Goal: Check status: Check status

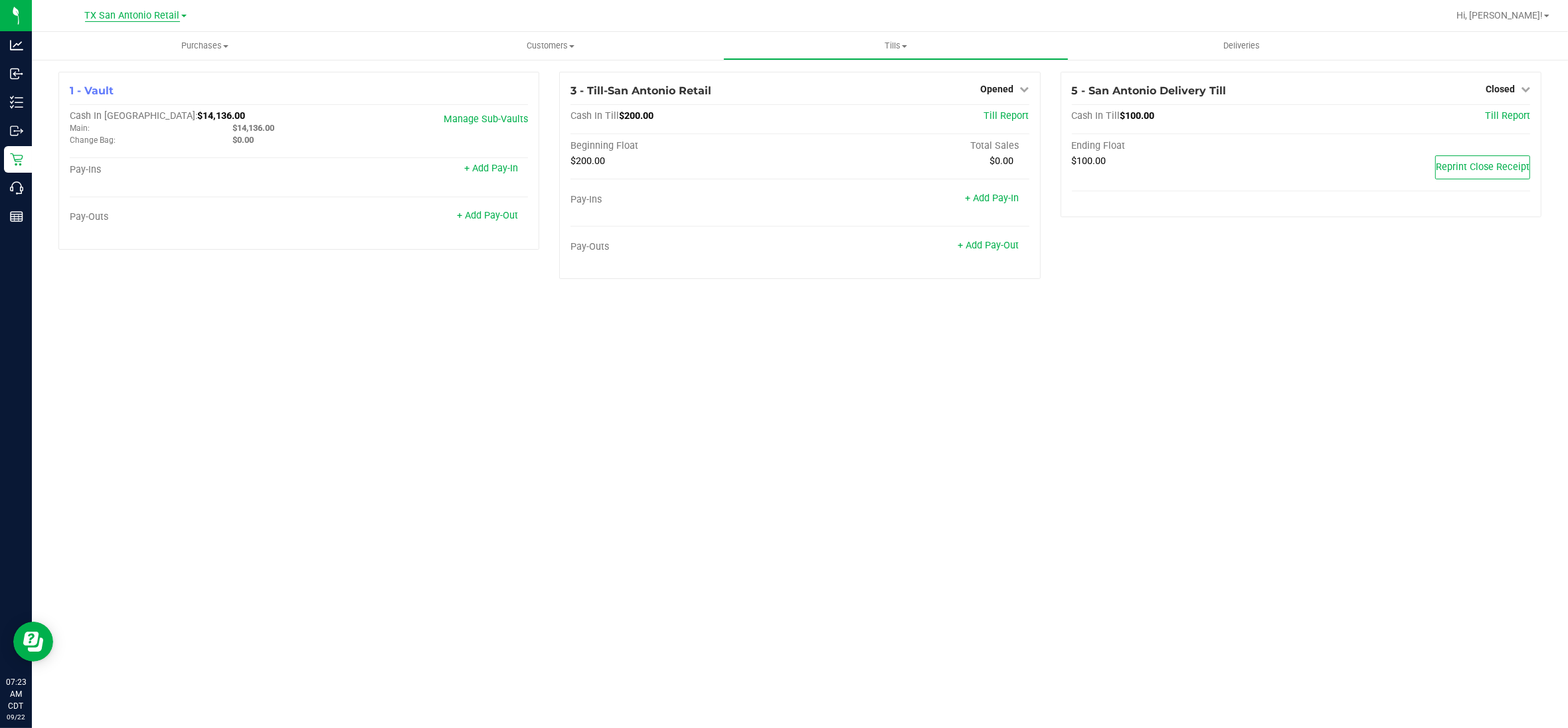
click at [131, 16] on span "TX San Antonio Retail" at bounding box center [132, 16] width 95 height 12
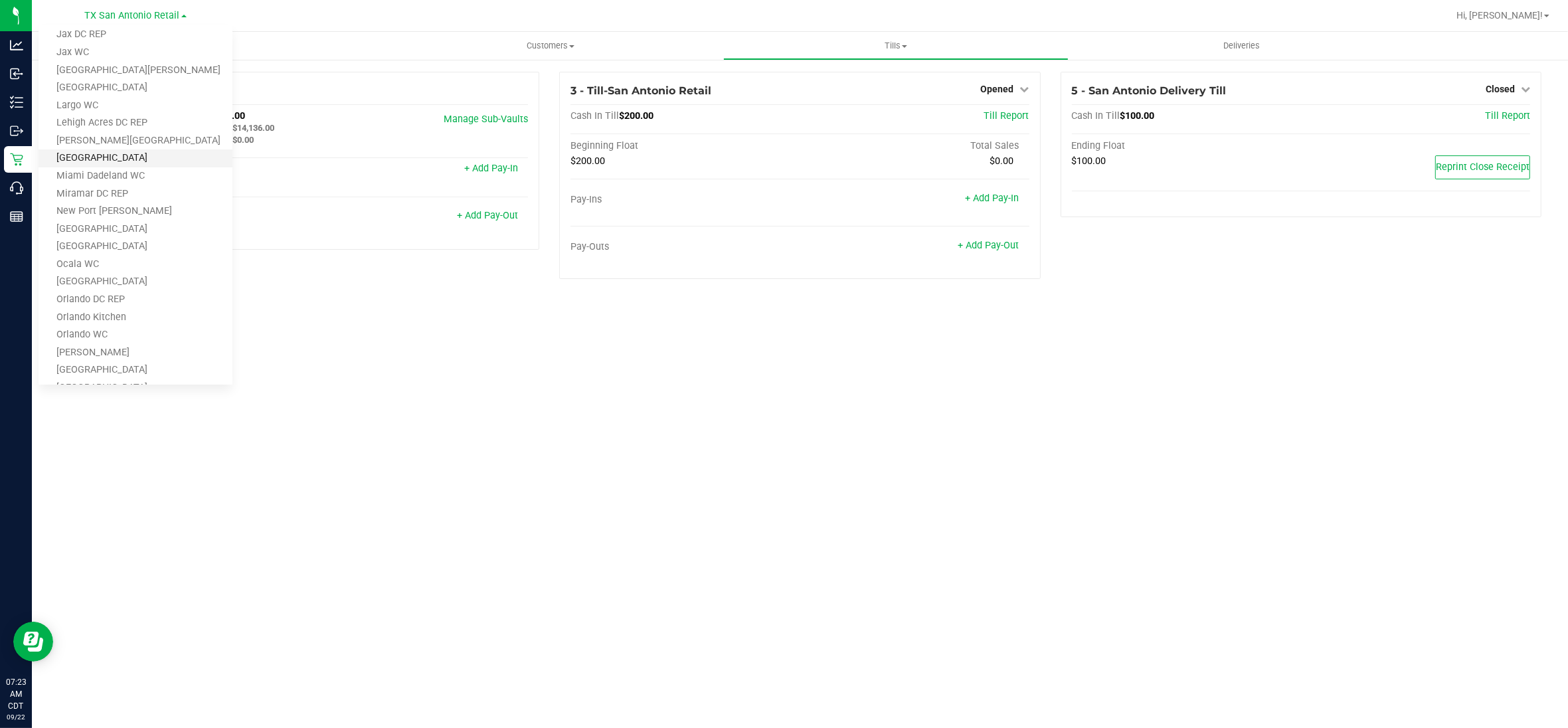
scroll to position [581, 0]
click at [107, 279] on link "TX Plano Retail" at bounding box center [135, 277] width 194 height 18
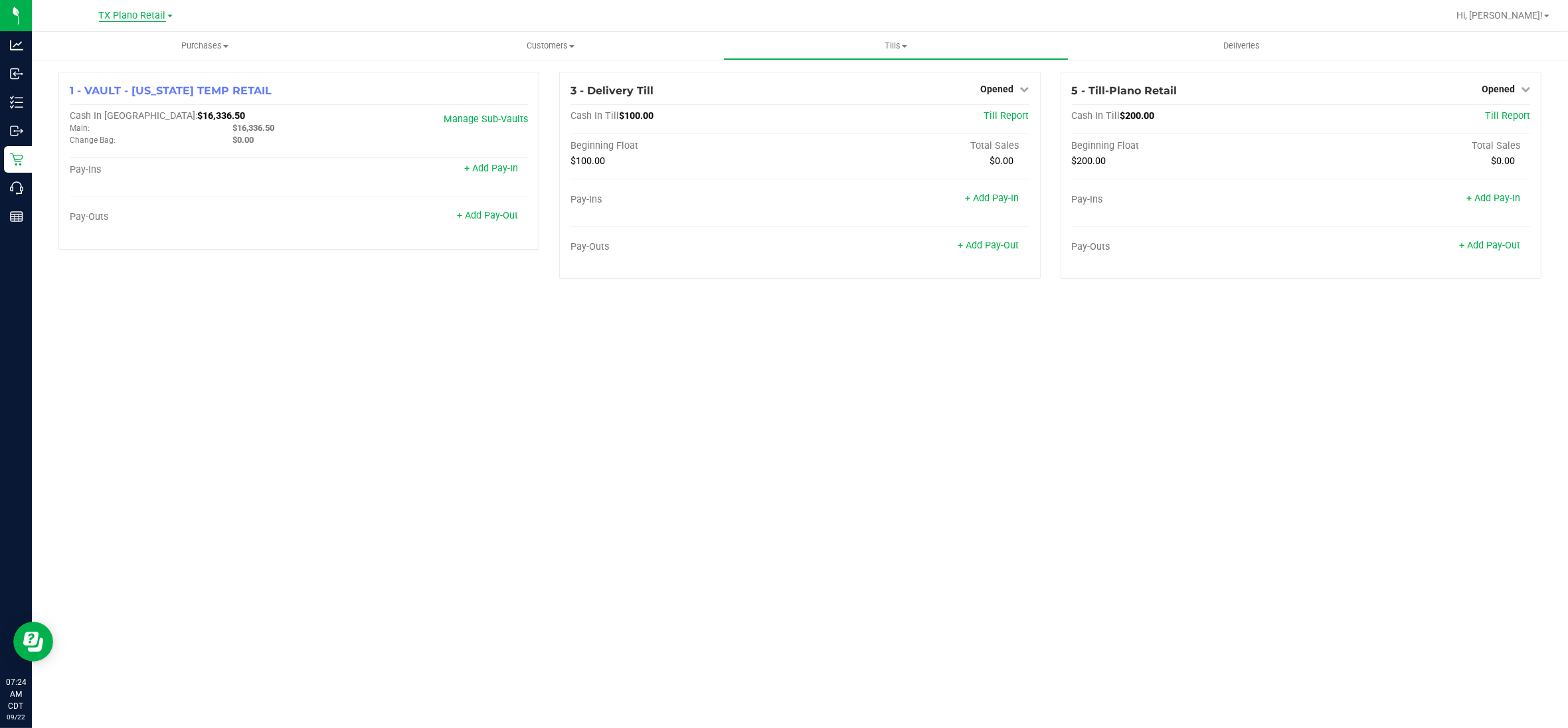
click at [148, 10] on span "TX Plano Retail" at bounding box center [132, 16] width 67 height 12
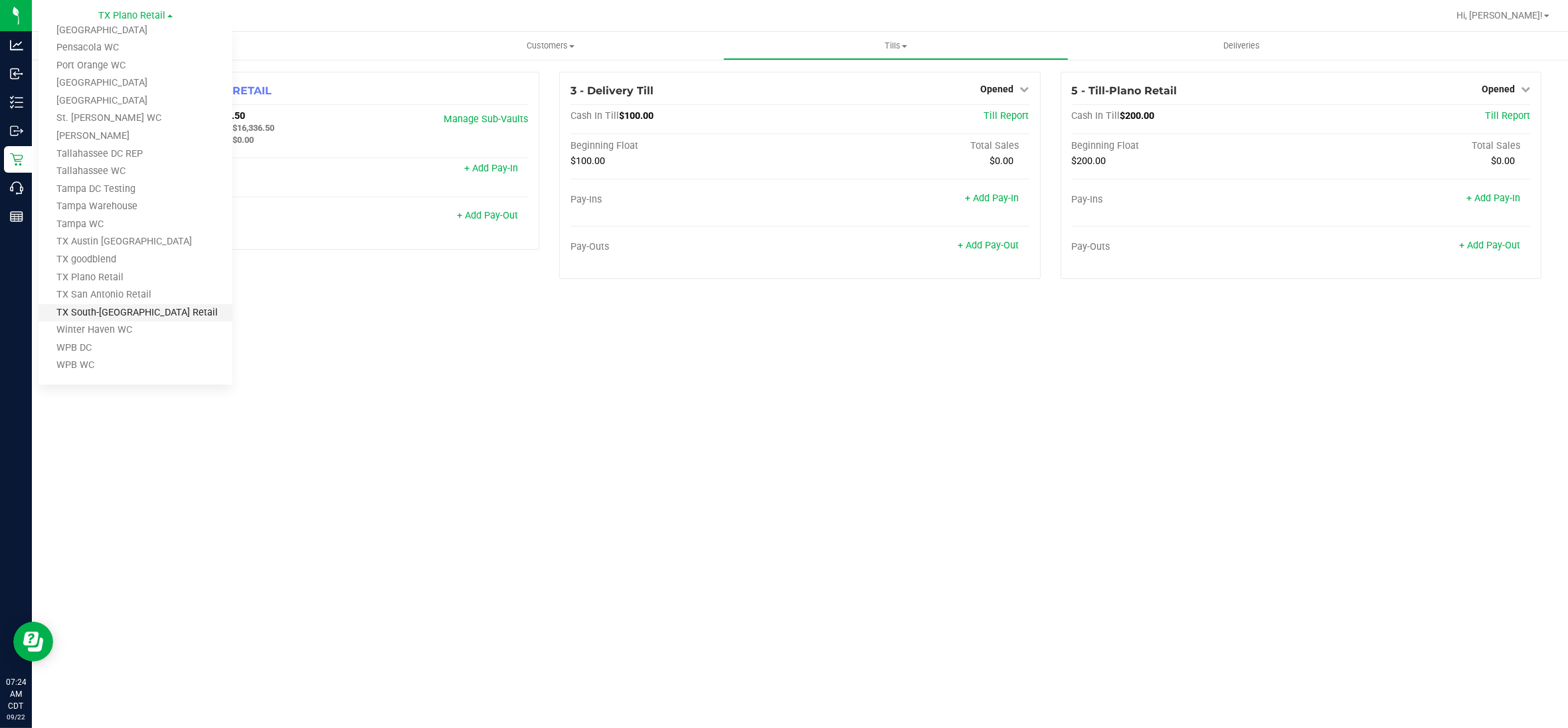
click at [125, 309] on link "TX South-[GEOGRAPHIC_DATA] Retail" at bounding box center [135, 313] width 194 height 18
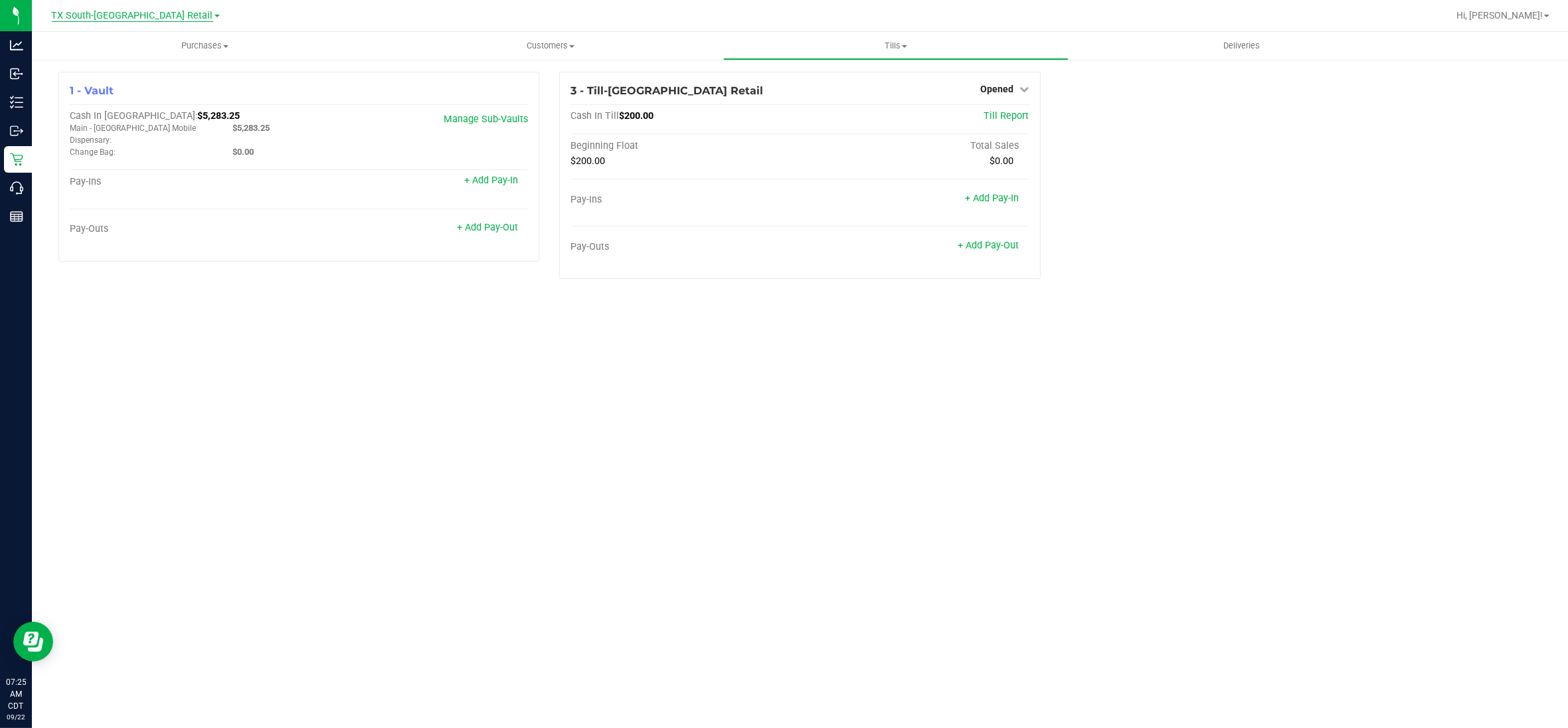
click at [149, 14] on span "TX South-[GEOGRAPHIC_DATA] Retail" at bounding box center [132, 16] width 162 height 12
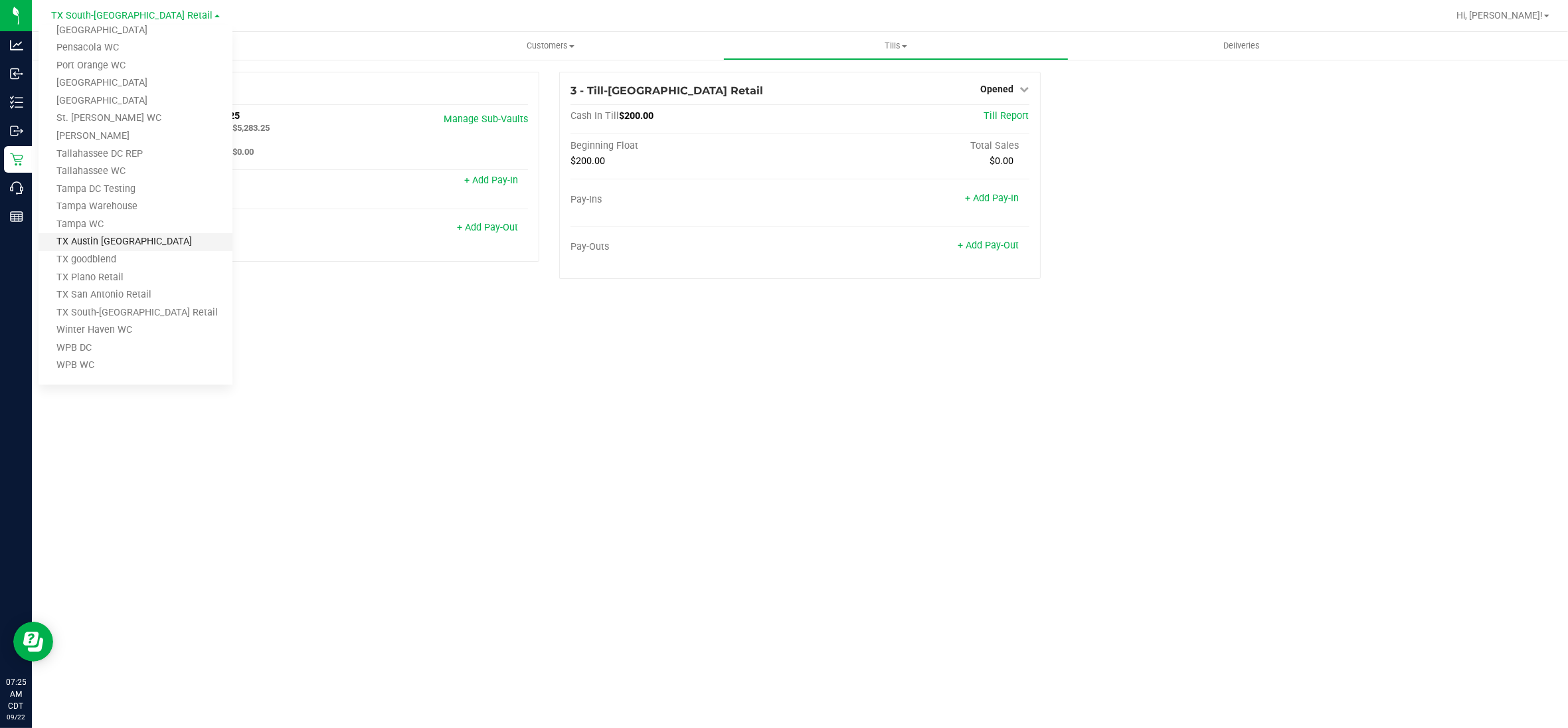
click at [93, 241] on link "TX Austin [GEOGRAPHIC_DATA]" at bounding box center [135, 242] width 194 height 18
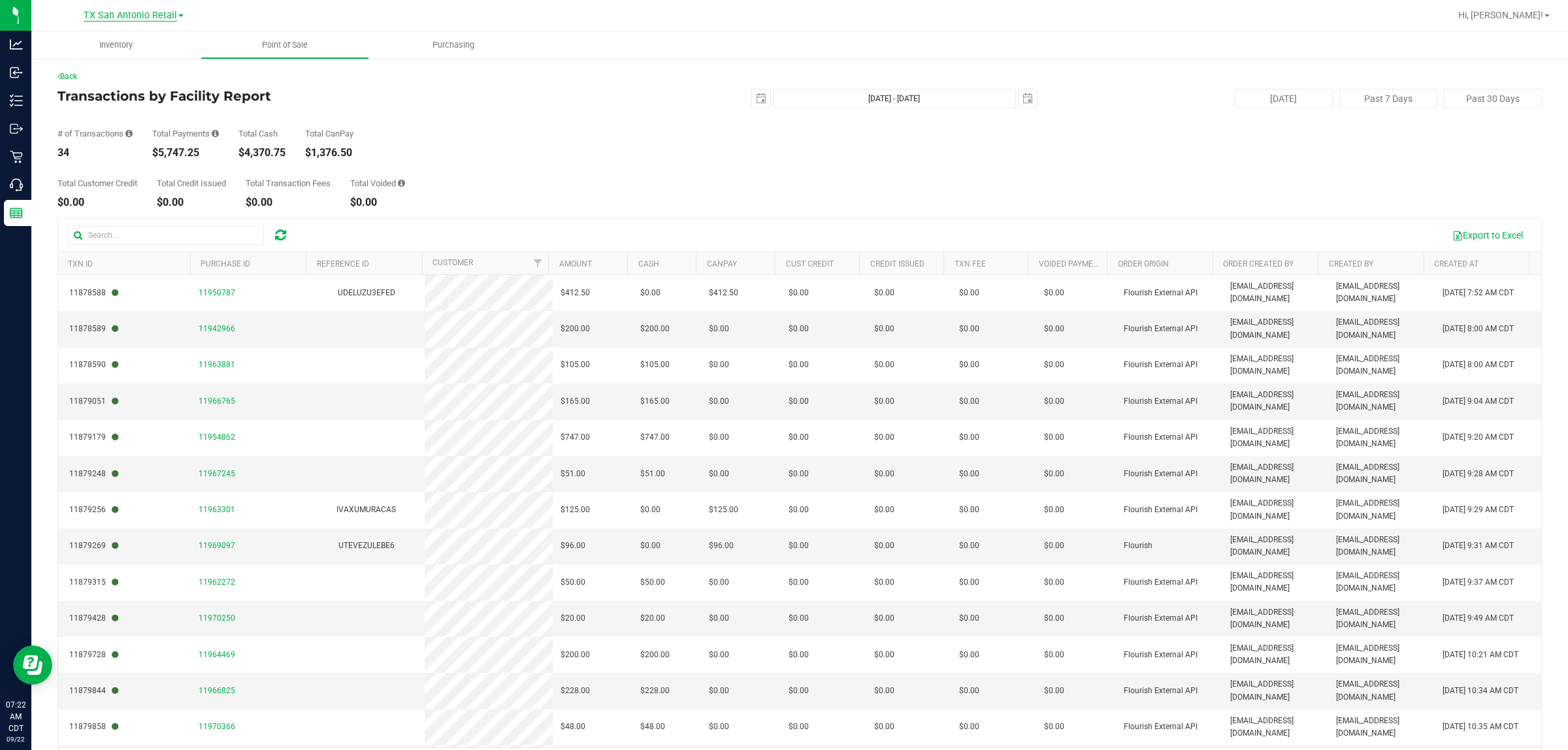
click at [108, 14] on span "TX San Antonio Retail" at bounding box center [130, 15] width 93 height 12
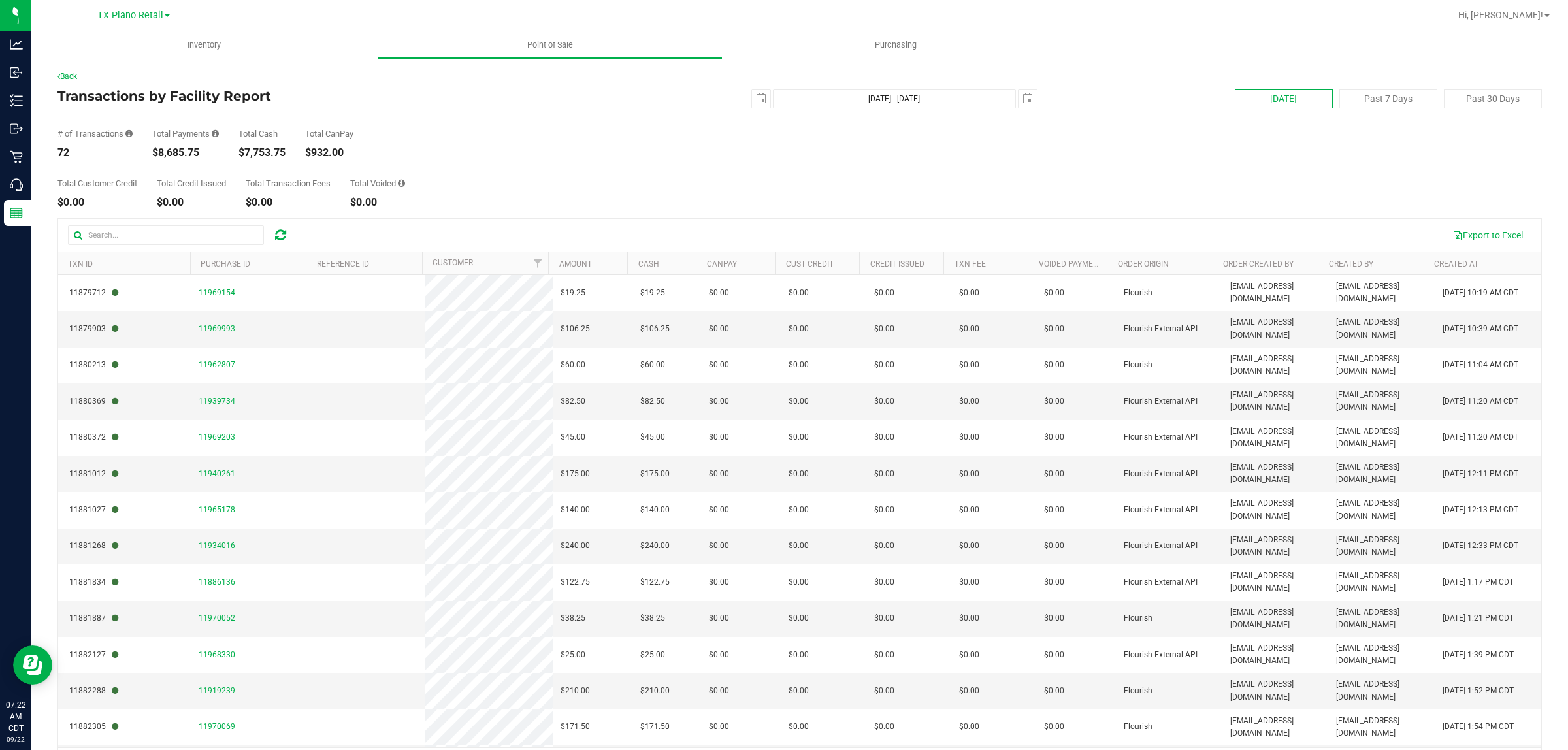
drag, startPoint x: 1270, startPoint y: 109, endPoint x: 1270, endPoint y: 102, distance: 7.0
click at [1270, 104] on div "Back Transactions by Facility Report [DATE] [DATE] - [DATE] [DATE] [DATE] Past …" at bounding box center [800, 425] width 1484 height 709
click at [1270, 100] on button "[DATE]" at bounding box center [1284, 99] width 98 height 19
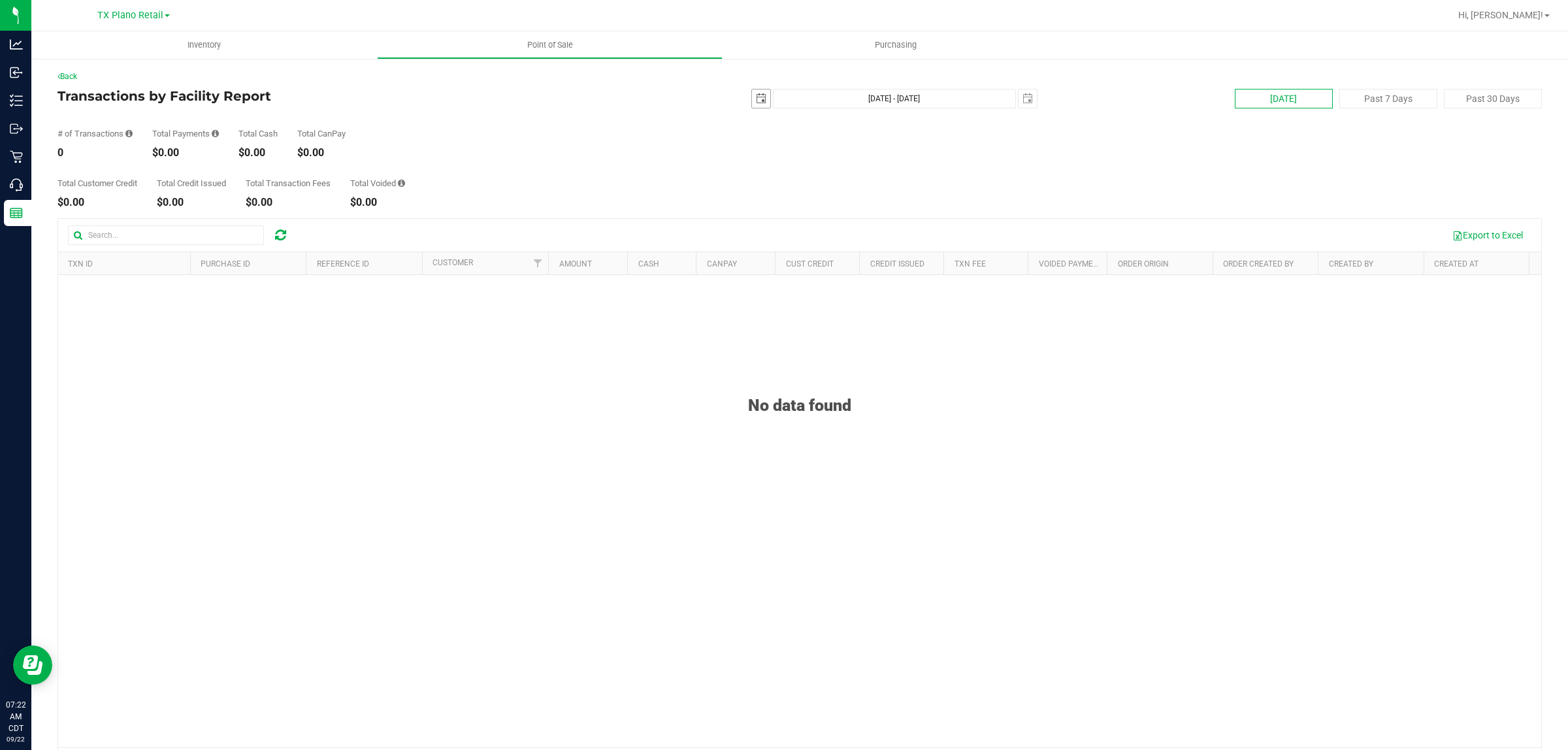
click at [756, 96] on span "select" at bounding box center [761, 98] width 10 height 10
click at [755, 234] on link "21" at bounding box center [755, 231] width 19 height 20
type input "[DATE] - [DATE]"
type input "[DATE]"
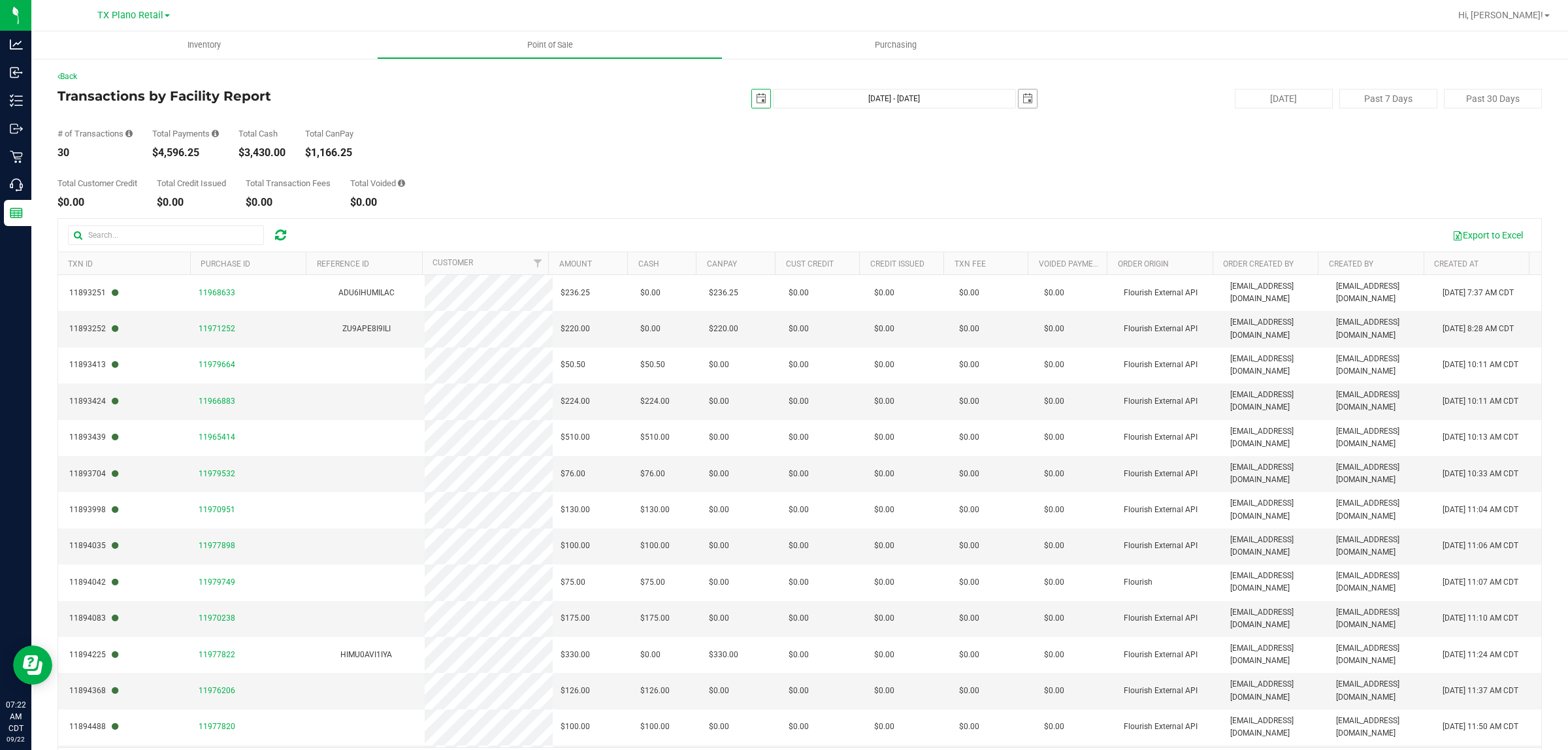
click at [1025, 98] on span "select" at bounding box center [1027, 98] width 18 height 18
click at [1021, 230] on link "21" at bounding box center [1022, 228] width 19 height 20
type input "[DATE] - [DATE]"
type input "[DATE]"
